Goal: Information Seeking & Learning: Learn about a topic

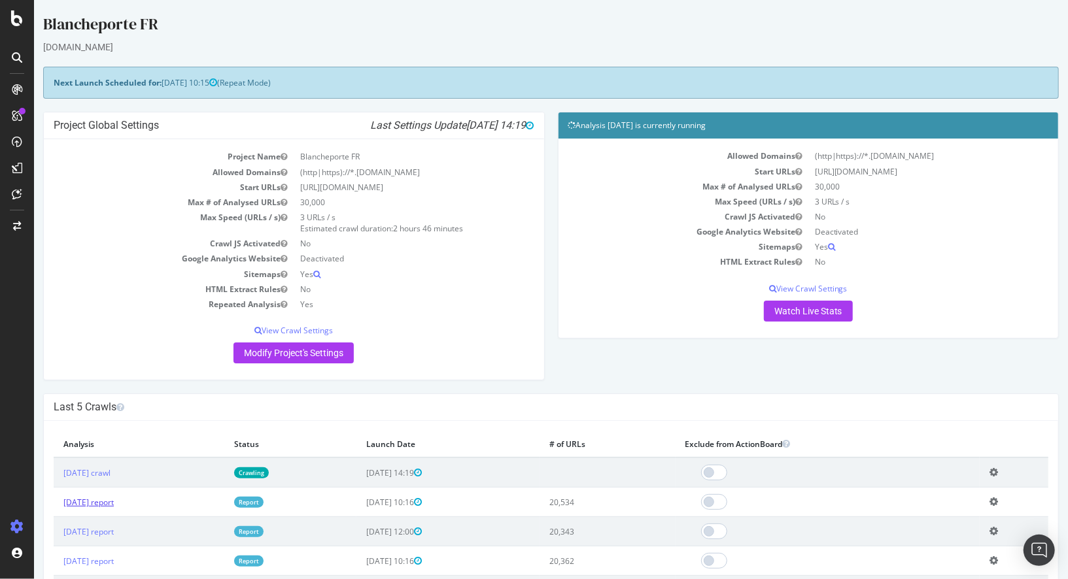
click at [113, 498] on link "[DATE] report" at bounding box center [88, 502] width 50 height 11
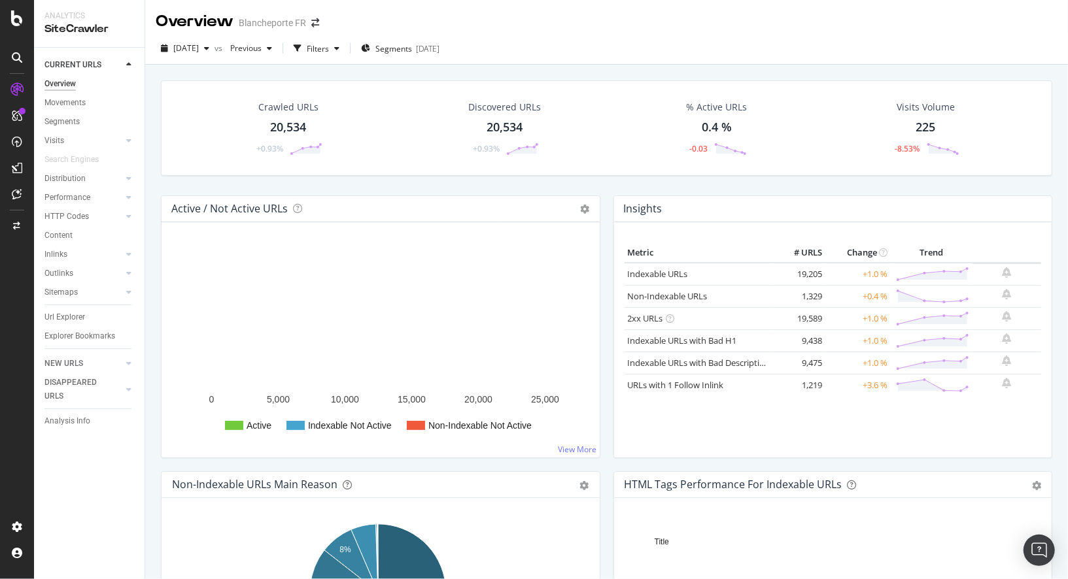
scroll to position [300, 0]
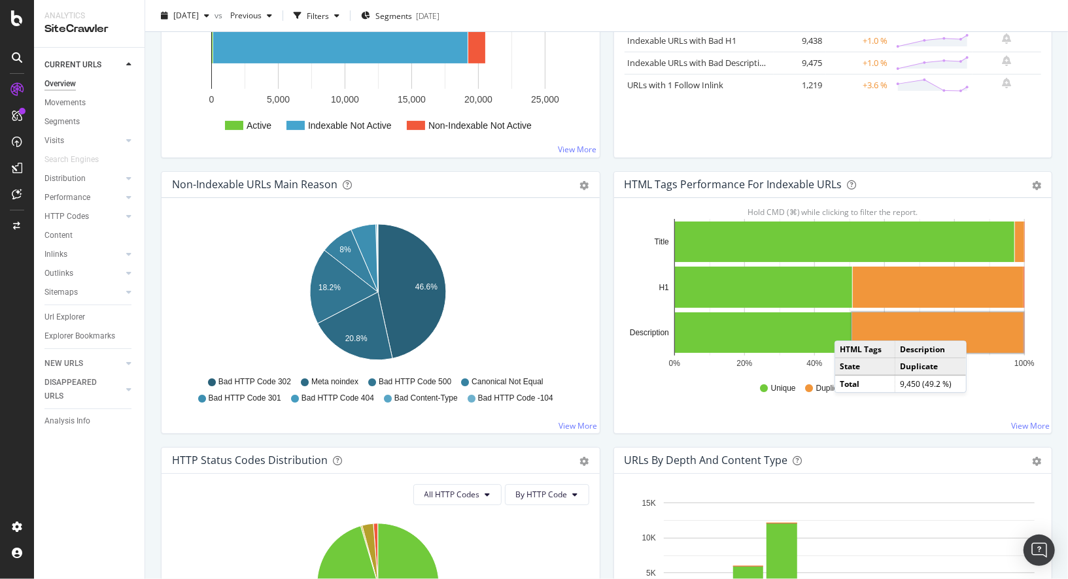
click at [969, 326] on rect "A chart." at bounding box center [937, 333] width 171 height 41
